Goal: Entertainment & Leisure: Consume media (video, audio)

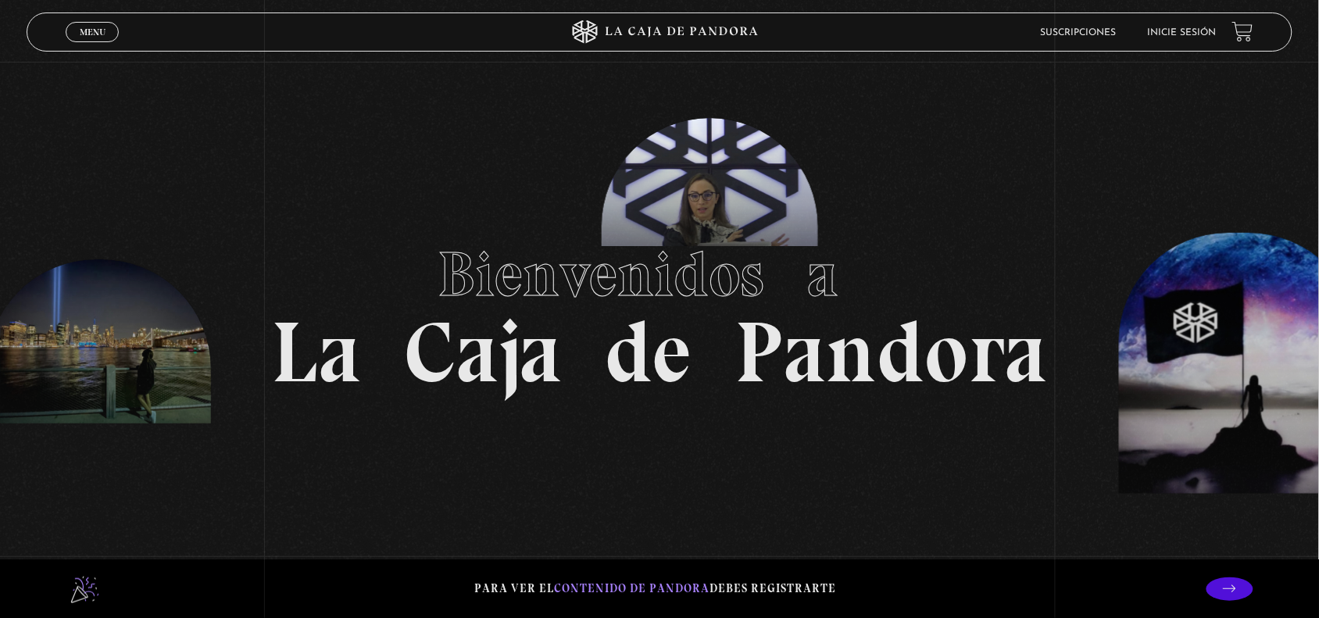
click at [407, 334] on h1 "Bienvenidos a La Caja de Pandora" at bounding box center [660, 309] width 776 height 172
click at [1192, 26] on li "Inicie sesión" at bounding box center [1182, 32] width 69 height 24
click at [1182, 30] on link "Inicie sesión" at bounding box center [1182, 32] width 69 height 9
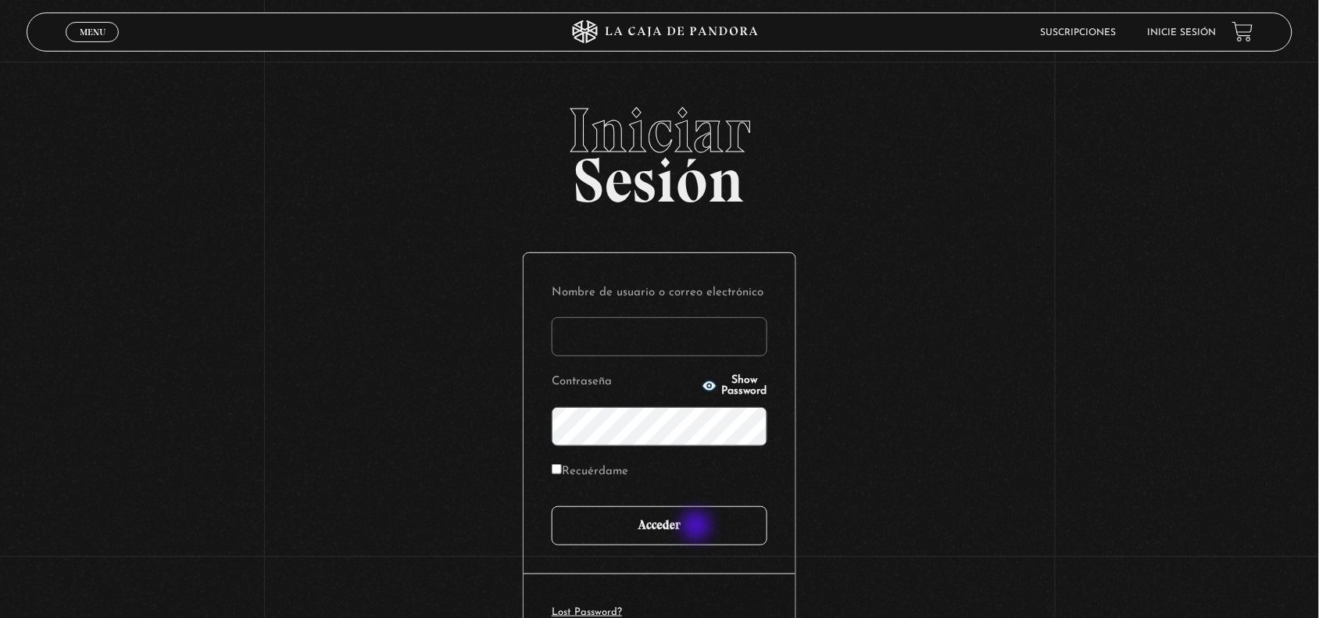
type input "[EMAIL_ADDRESS][DOMAIN_NAME]"
click at [698, 527] on input "Acceder" at bounding box center [660, 525] width 216 height 39
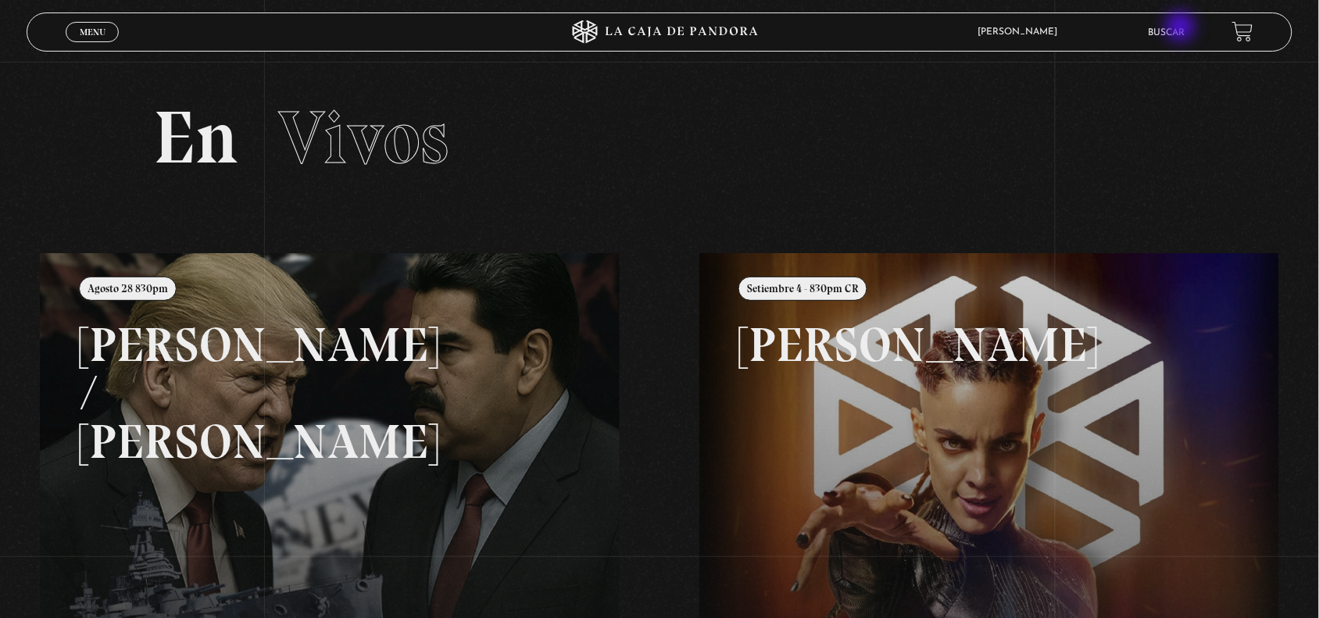
click at [1182, 28] on link "Buscar" at bounding box center [1167, 32] width 37 height 9
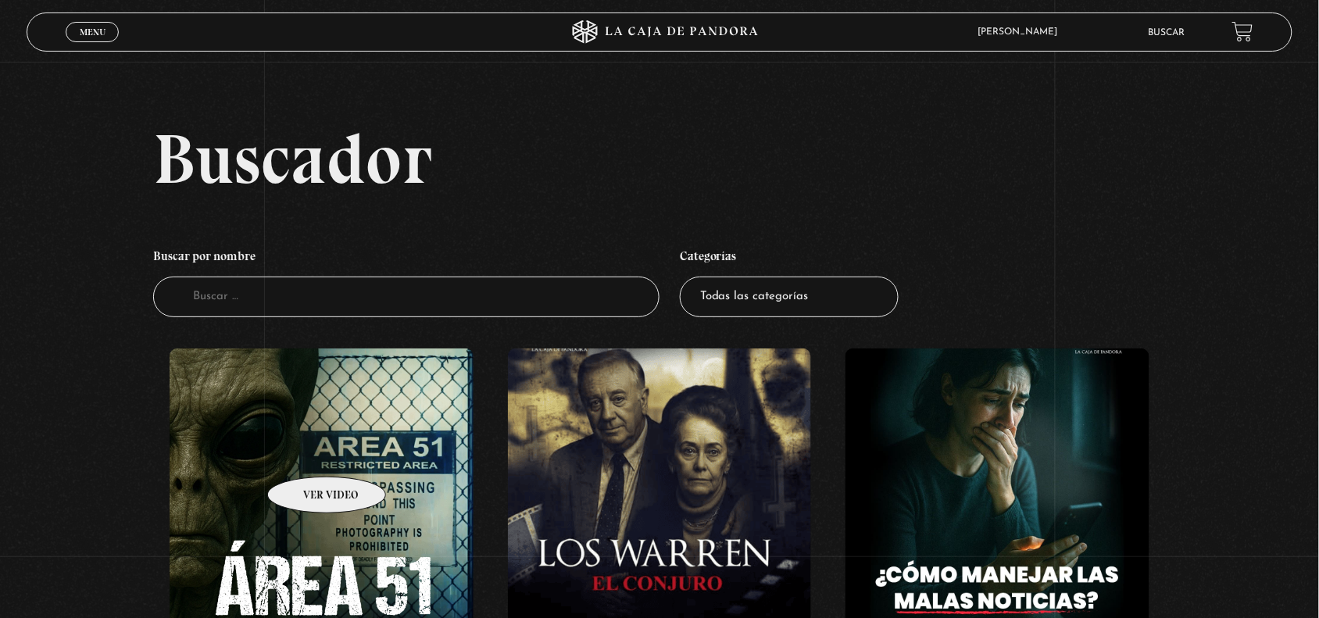
click at [306, 453] on figure at bounding box center [322, 489] width 304 height 281
